Goal: Task Accomplishment & Management: Manage account settings

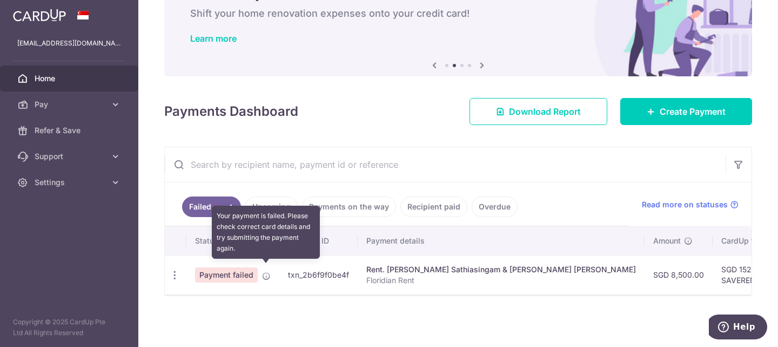
click at [264, 271] on icon at bounding box center [266, 275] width 9 height 9
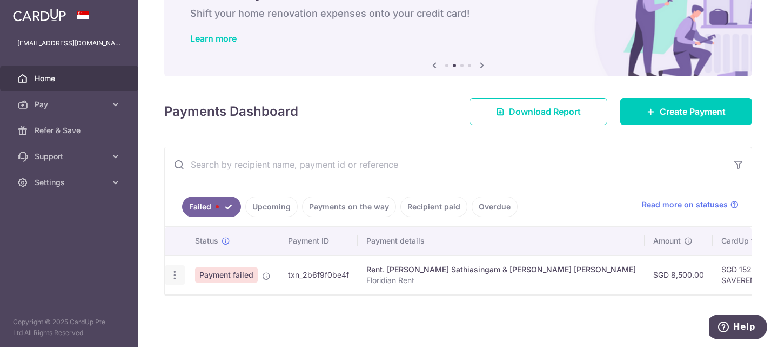
click at [172, 269] on icon "button" at bounding box center [174, 274] width 11 height 11
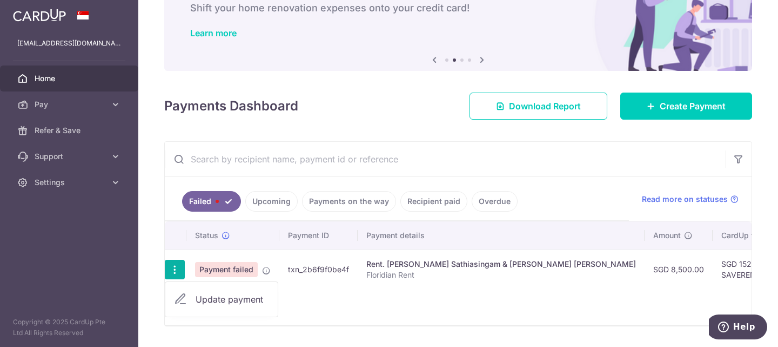
click at [242, 295] on span "Update payment" at bounding box center [233, 298] width 74 height 13
radio input "true"
type input "8,500.00"
type input "Floridian Rent"
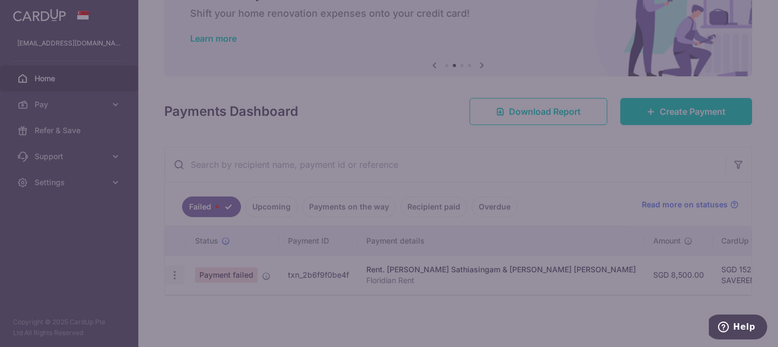
type input "SAVERENT179"
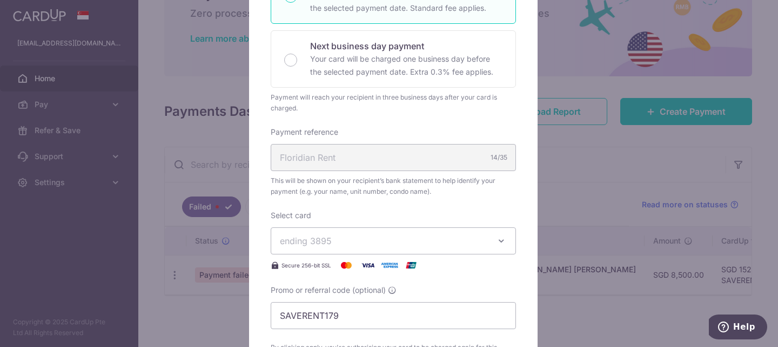
scroll to position [110, 0]
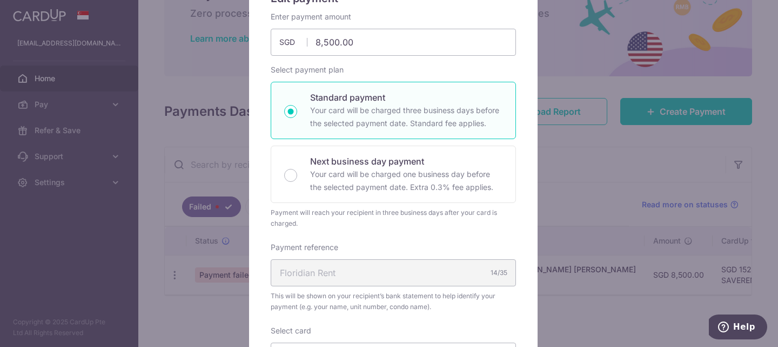
click at [295, 108] on div "Standard payment Your card will be charged three business days before the selec…" at bounding box center [393, 110] width 245 height 57
radio input "true"
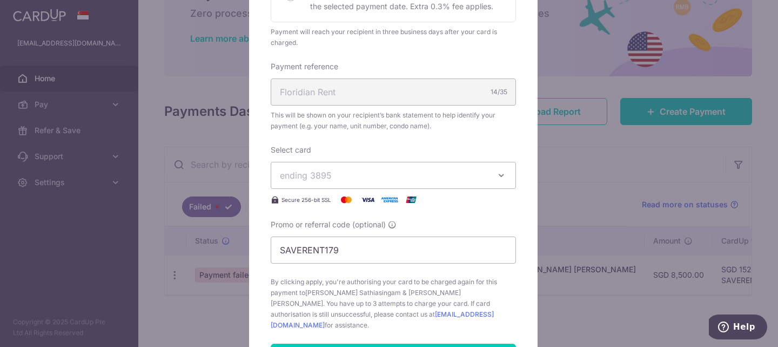
scroll to position [529, 0]
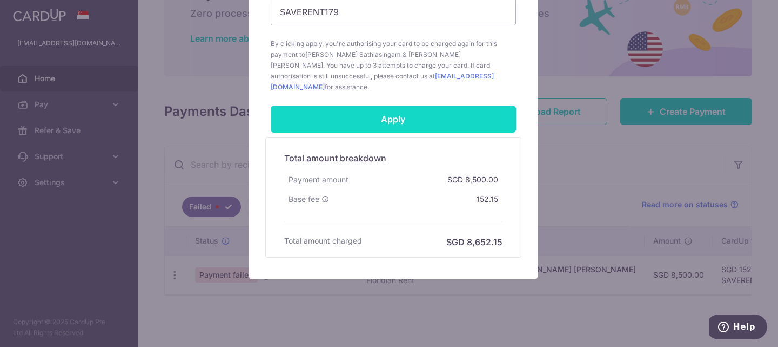
click at [381, 105] on input "Apply" at bounding box center [393, 118] width 245 height 27
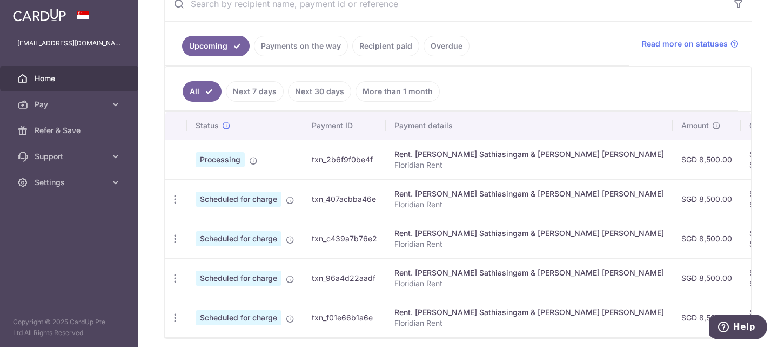
scroll to position [235, 0]
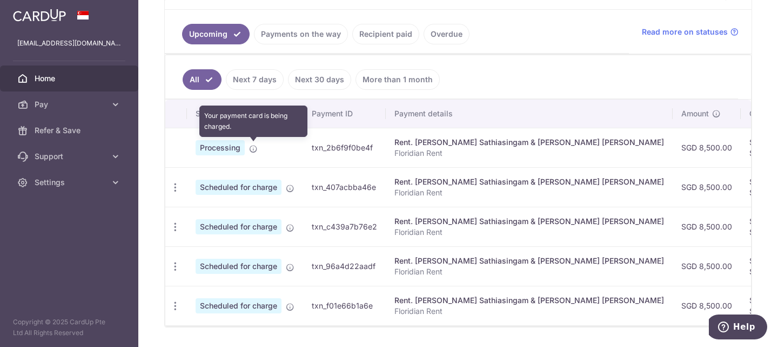
click at [253, 152] on icon at bounding box center [253, 148] width 9 height 9
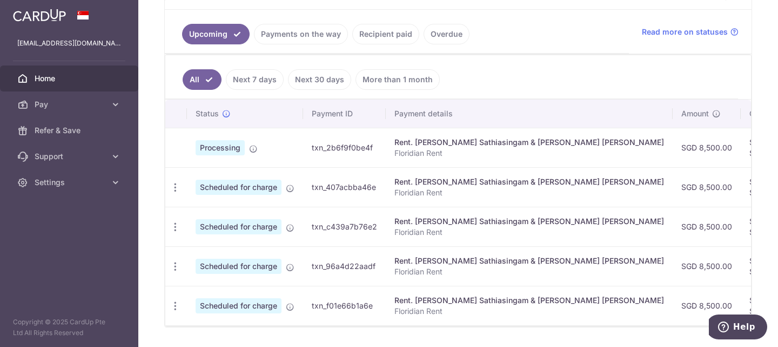
click at [340, 131] on td "txn_2b6f9f0be4f" at bounding box center [344, 147] width 83 height 39
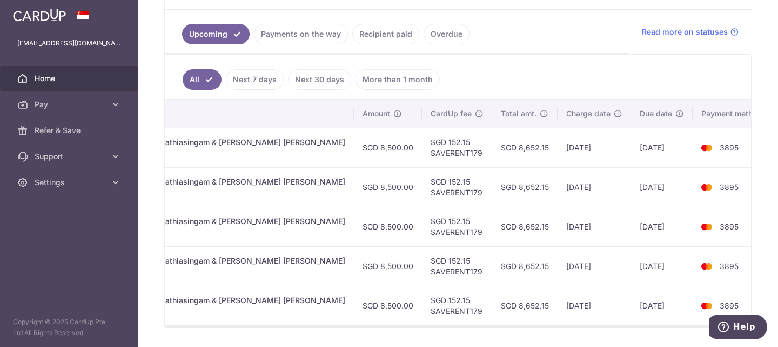
scroll to position [0, 0]
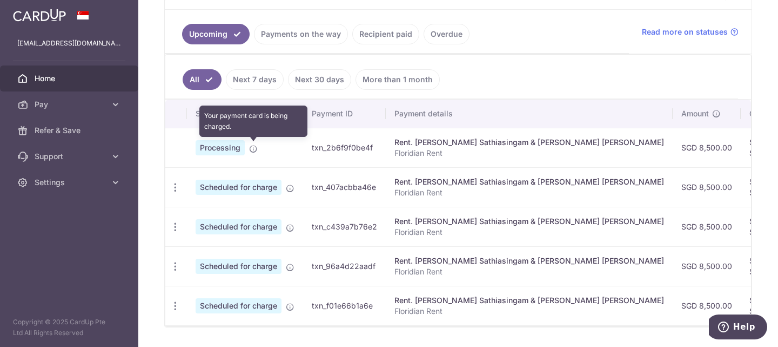
click at [251, 148] on icon at bounding box center [253, 148] width 9 height 9
click at [255, 148] on icon at bounding box center [253, 148] width 9 height 9
click at [254, 150] on icon at bounding box center [253, 148] width 9 height 9
click at [254, 143] on span at bounding box center [253, 146] width 9 height 9
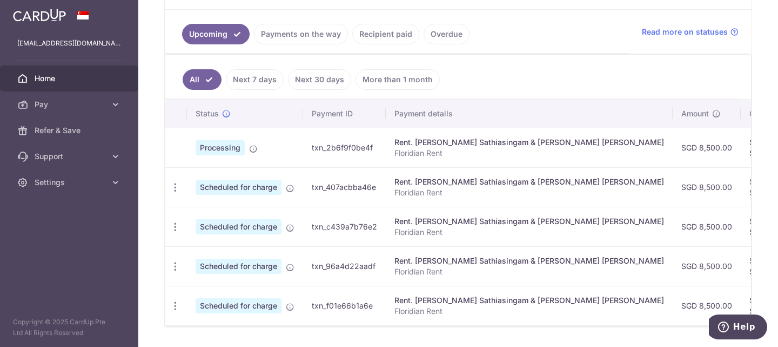
click at [215, 144] on span "Processing" at bounding box center [220, 147] width 49 height 15
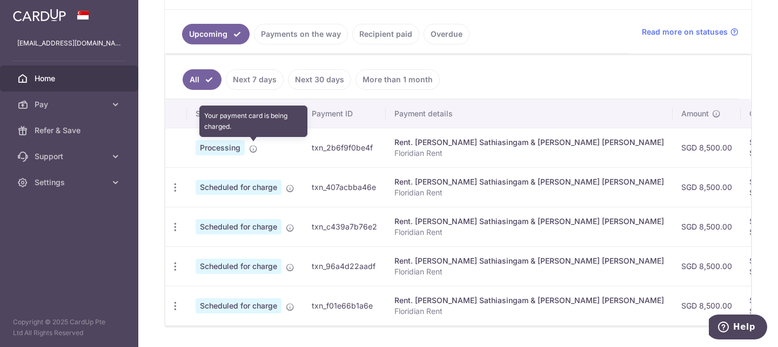
click at [252, 148] on icon at bounding box center [253, 148] width 9 height 9
click at [255, 149] on icon at bounding box center [253, 148] width 9 height 9
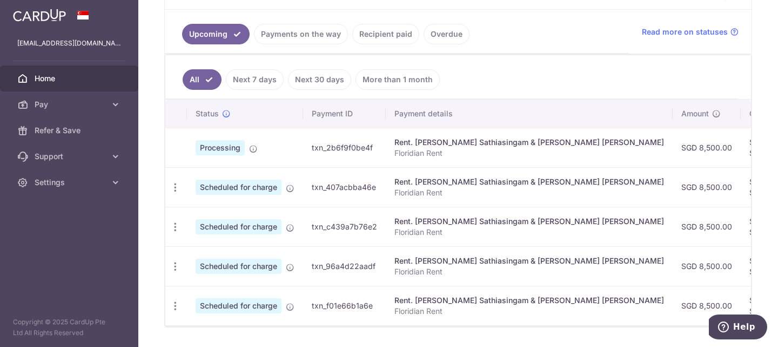
drag, startPoint x: 216, startPoint y: 149, endPoint x: 46, endPoint y: 73, distance: 186.1
click at [46, 73] on link "Home" at bounding box center [69, 78] width 138 height 26
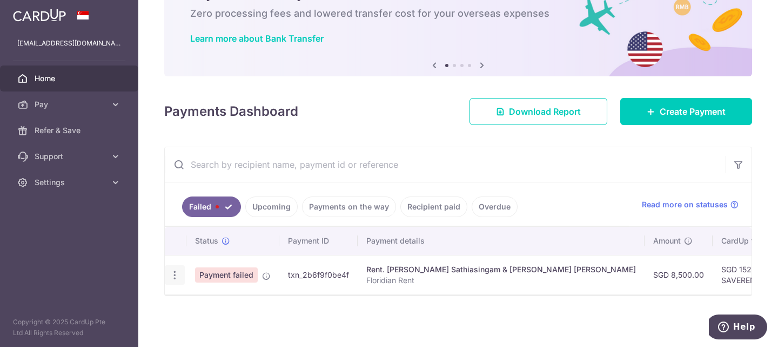
click at [176, 269] on icon "button" at bounding box center [174, 274] width 11 height 11
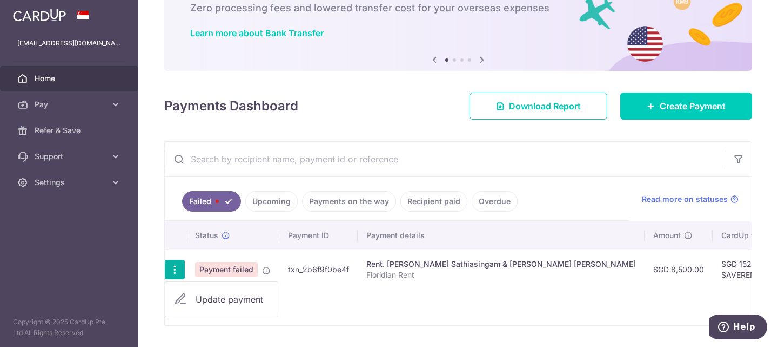
click at [276, 198] on link "Upcoming" at bounding box center [271, 201] width 52 height 21
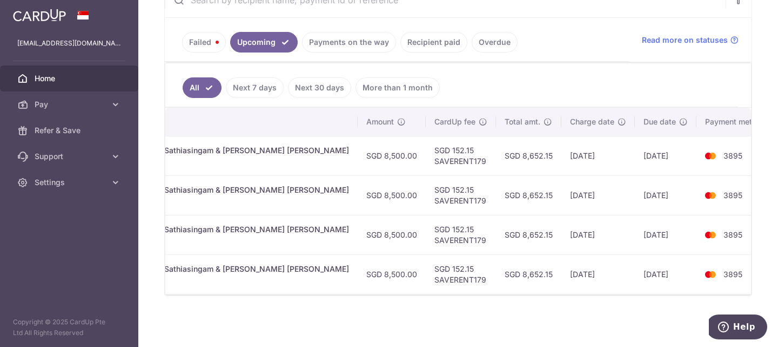
scroll to position [0, 319]
click at [348, 37] on link "Payments on the way" at bounding box center [349, 42] width 94 height 21
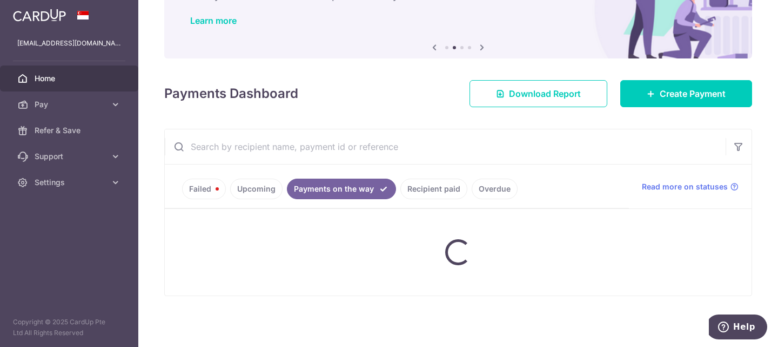
scroll to position [141, 0]
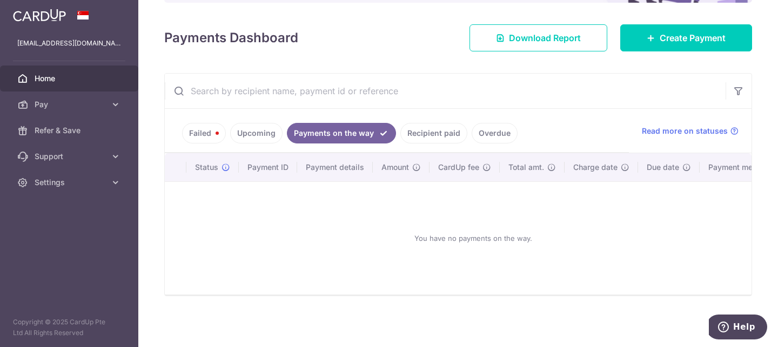
click at [490, 128] on link "Overdue" at bounding box center [495, 133] width 46 height 21
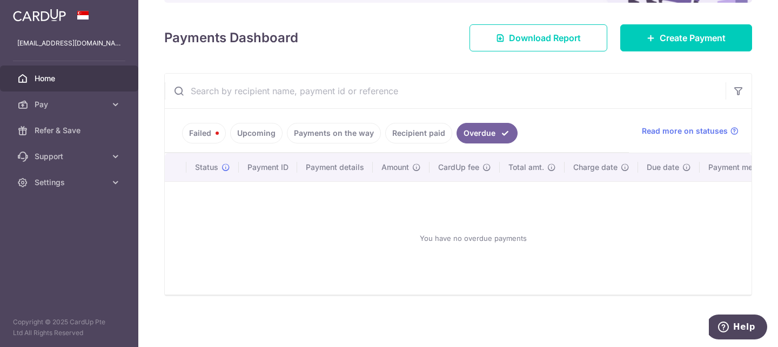
click at [415, 123] on link "Recipient paid" at bounding box center [418, 133] width 67 height 21
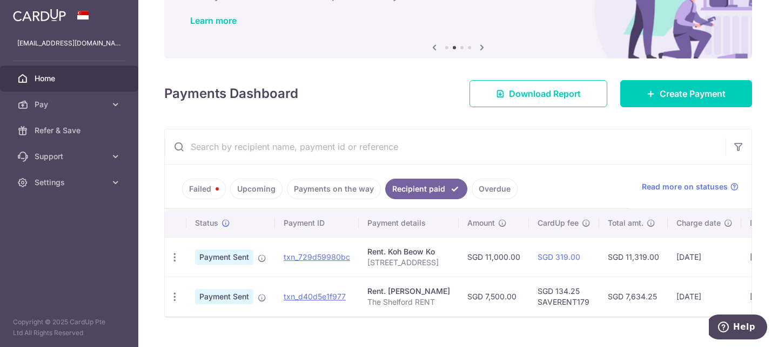
scroll to position [107, 0]
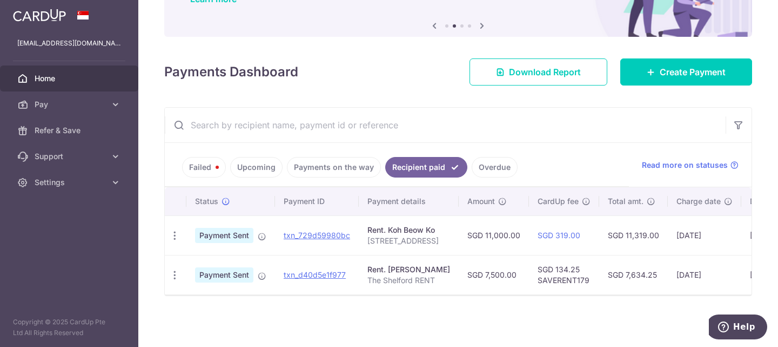
click at [245, 159] on link "Upcoming" at bounding box center [256, 167] width 52 height 21
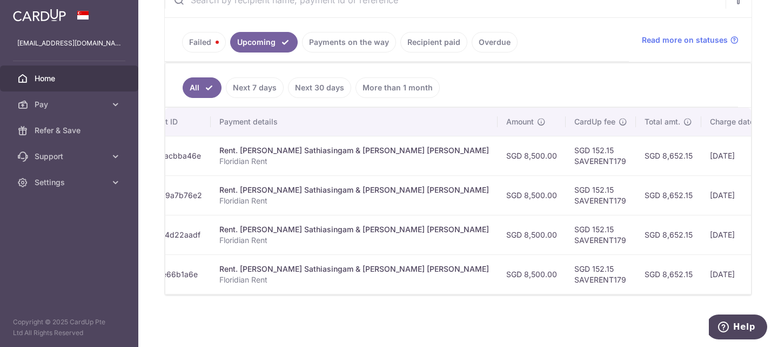
scroll to position [0, 0]
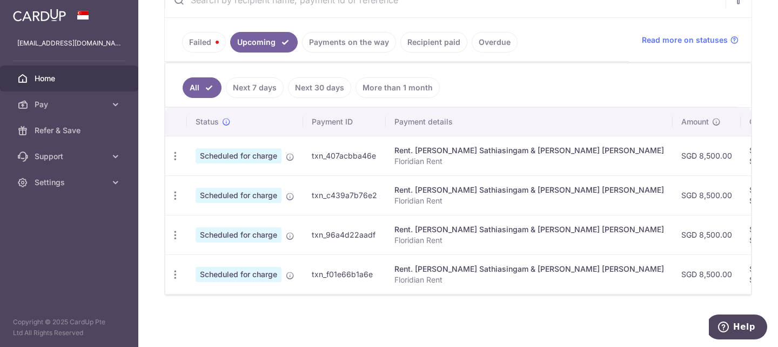
click at [202, 37] on link "Failed" at bounding box center [204, 42] width 44 height 21
